Goal: Information Seeking & Learning: Learn about a topic

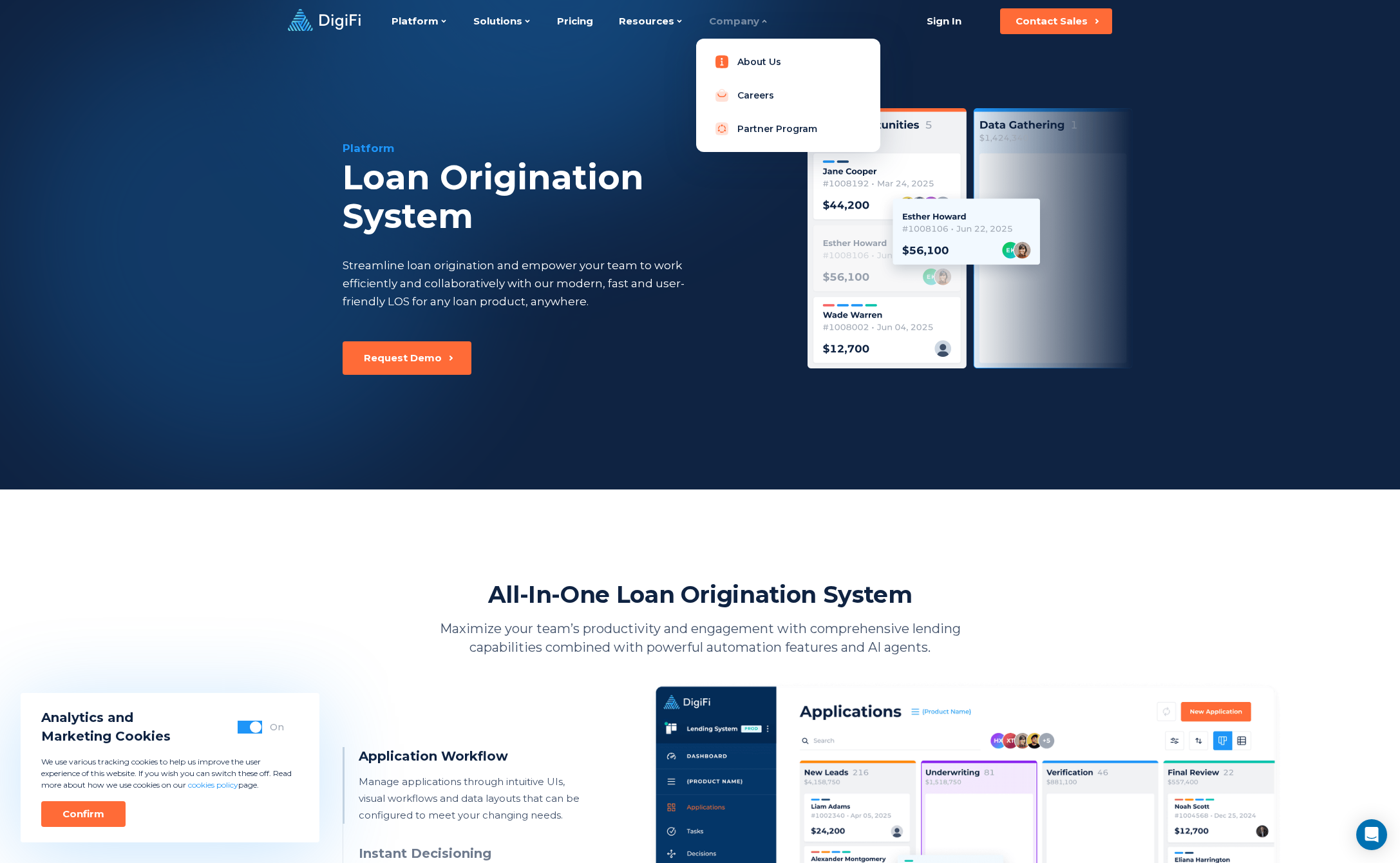
click at [728, 62] on link "About Us" at bounding box center [788, 61] width 164 height 26
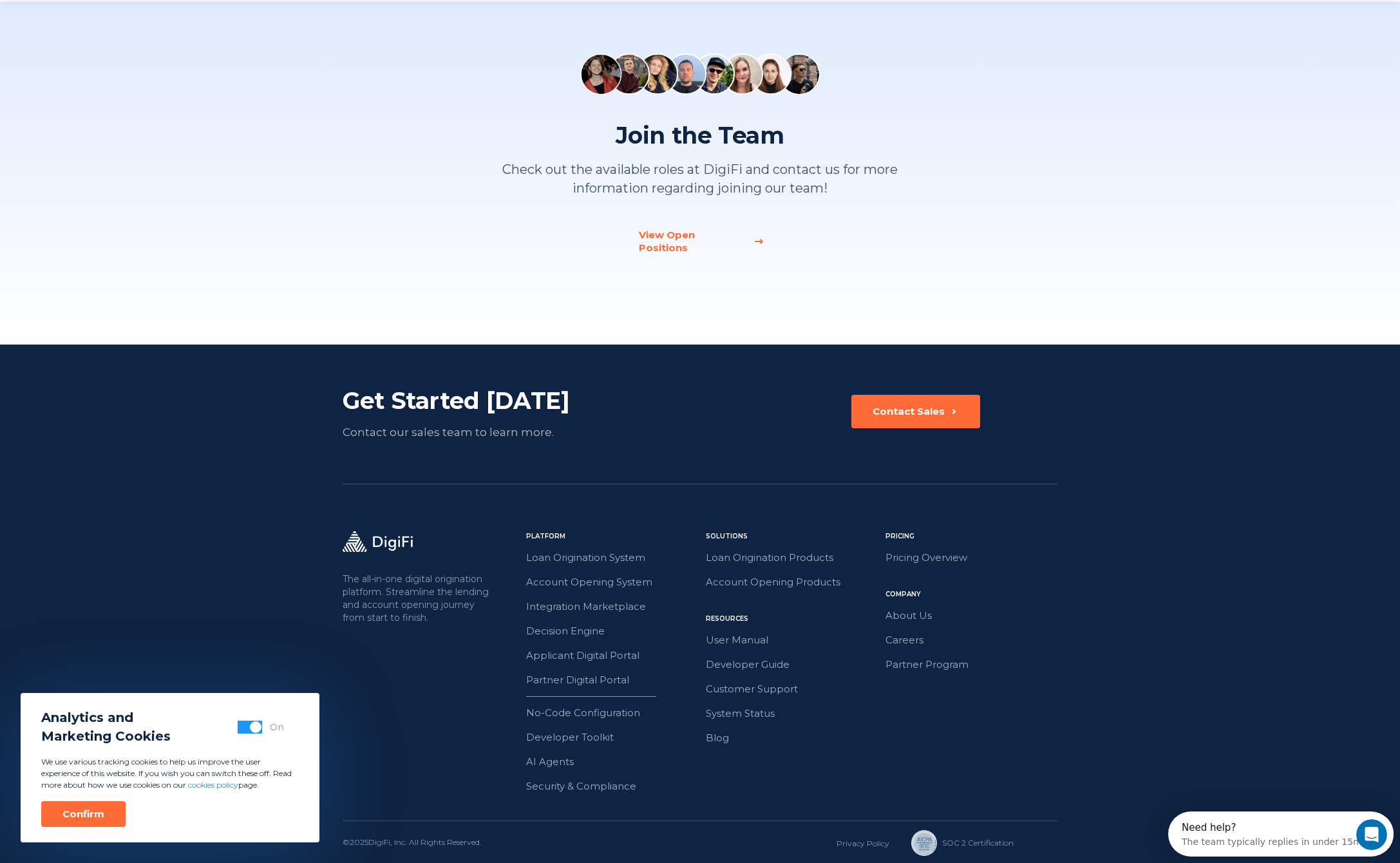
click at [703, 231] on div "View Open Positions" at bounding box center [692, 241] width 107 height 26
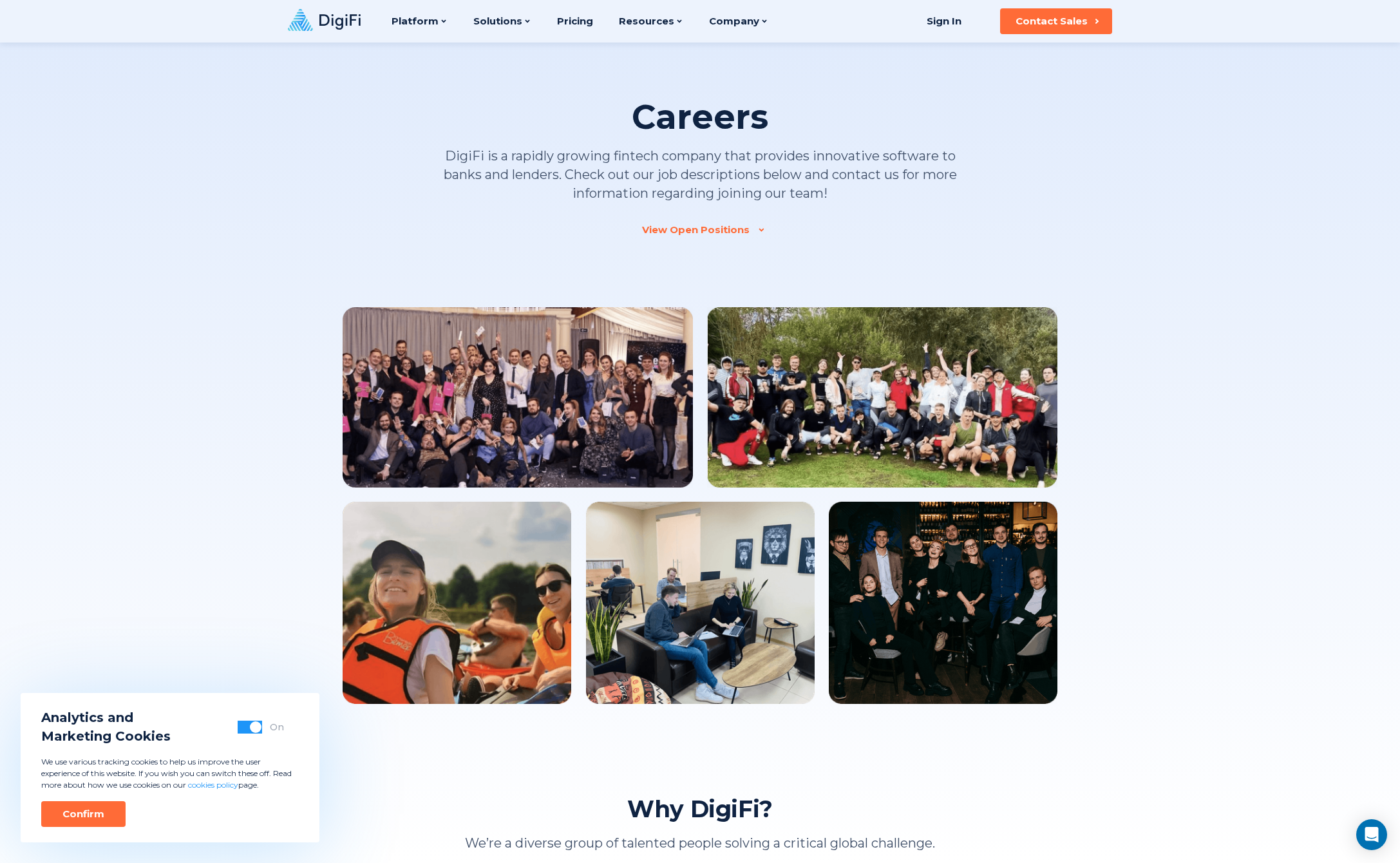
scroll to position [929, 0]
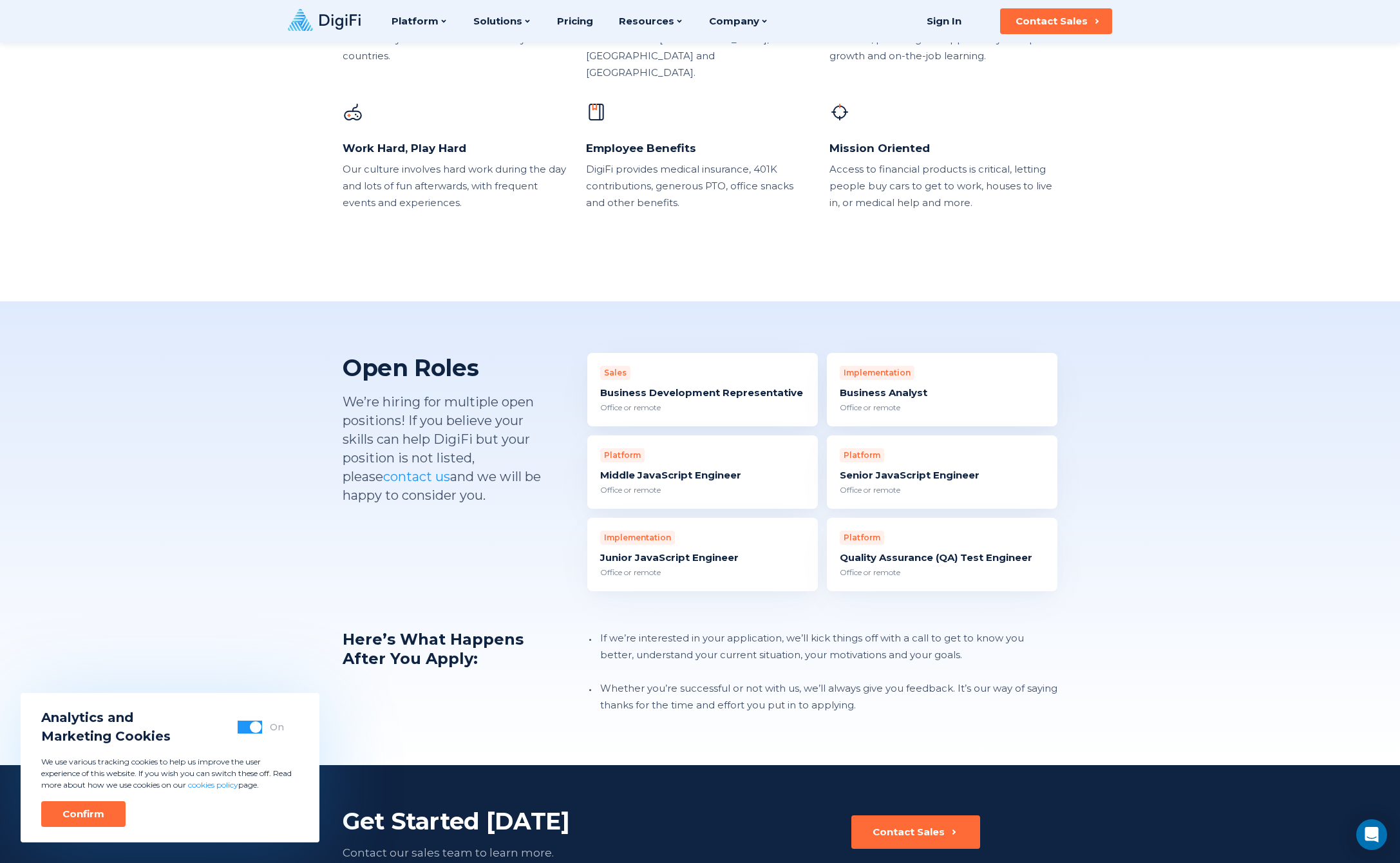
click at [282, 471] on div "Open Roles We’re hiring for multiple open positions! If you believe your skills…" at bounding box center [700, 533] width 1400 height 464
drag, startPoint x: 92, startPoint y: 812, endPoint x: 99, endPoint y: 811, distance: 7.1
click at [91, 812] on div "Confirm" at bounding box center [83, 814] width 42 height 13
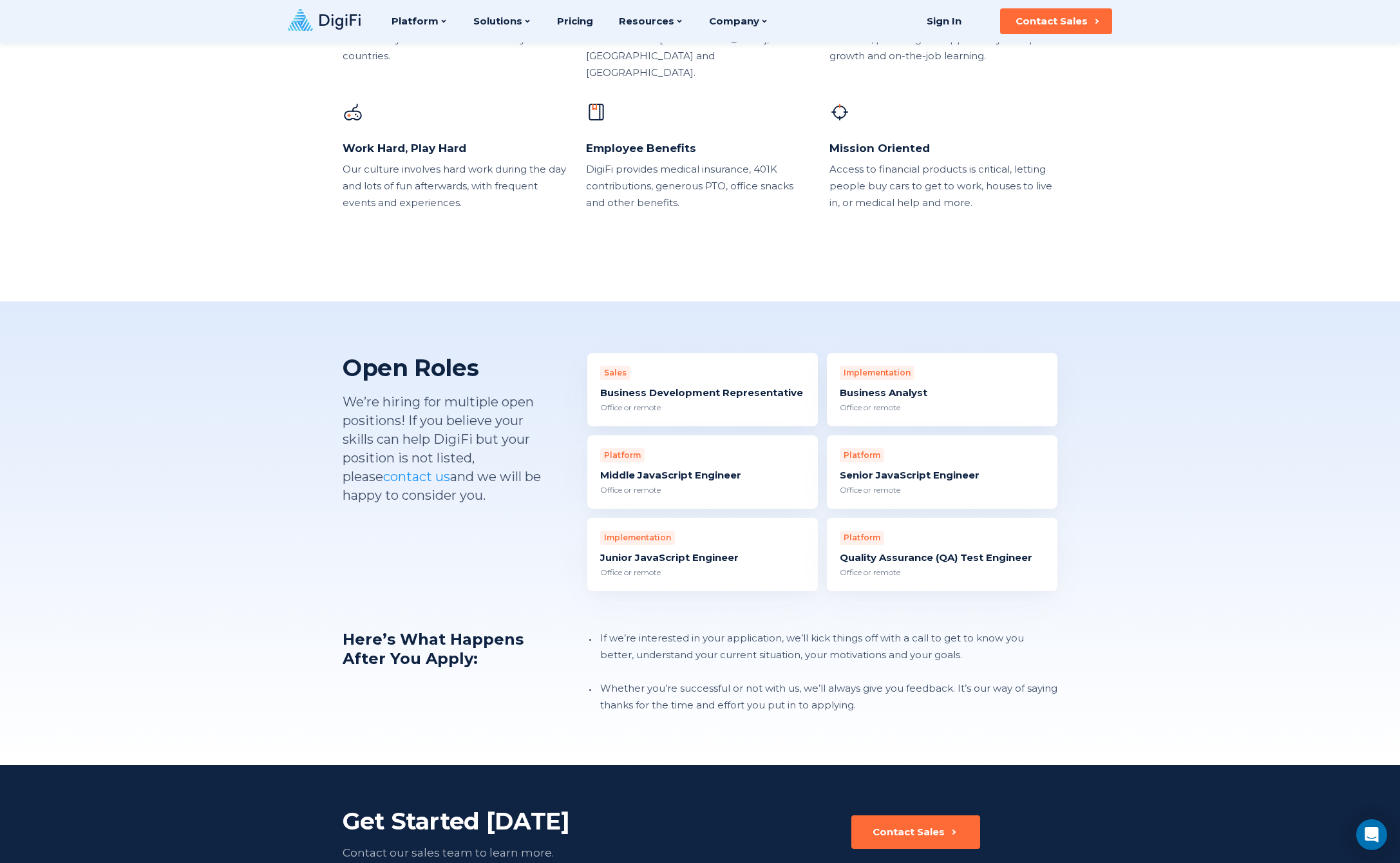
scroll to position [0, 0]
click at [639, 551] on div "Junior JavaScript Engineer" at bounding box center [702, 558] width 205 height 13
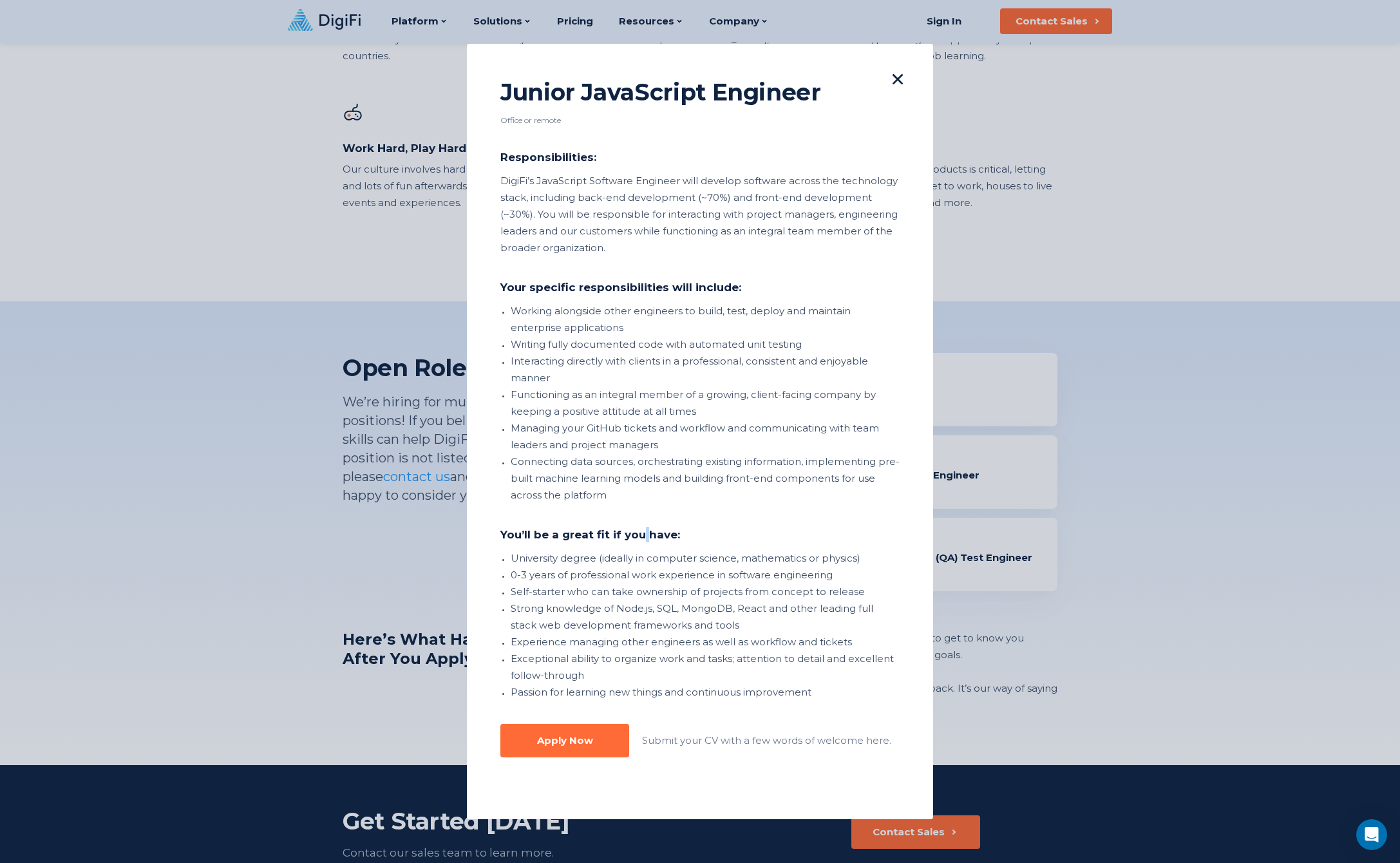
click at [639, 541] on div "You’ll be a great fit if you have:" at bounding box center [699, 534] width 399 height 15
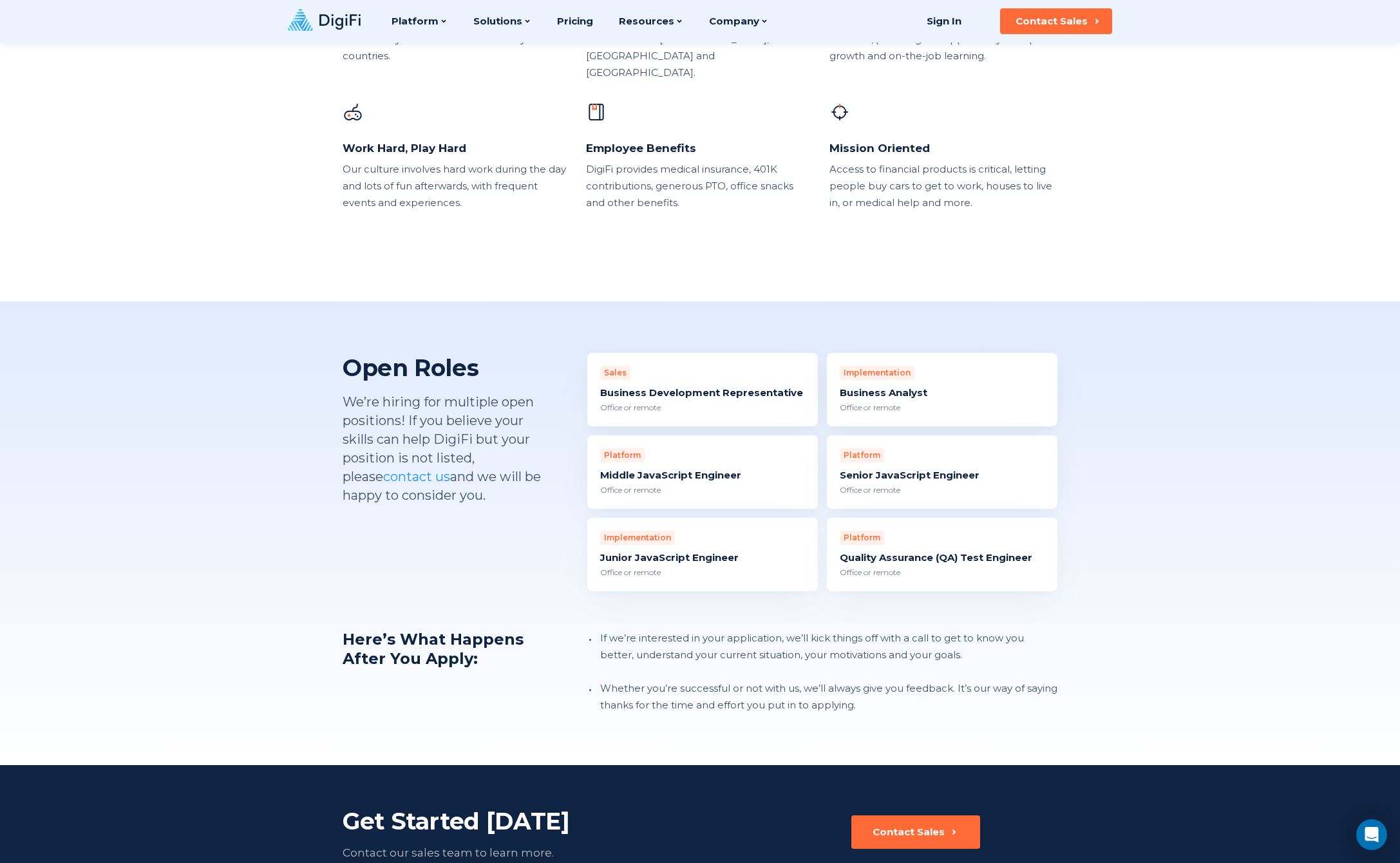
click at [968, 484] on div "Office or remote" at bounding box center [942, 490] width 205 height 12
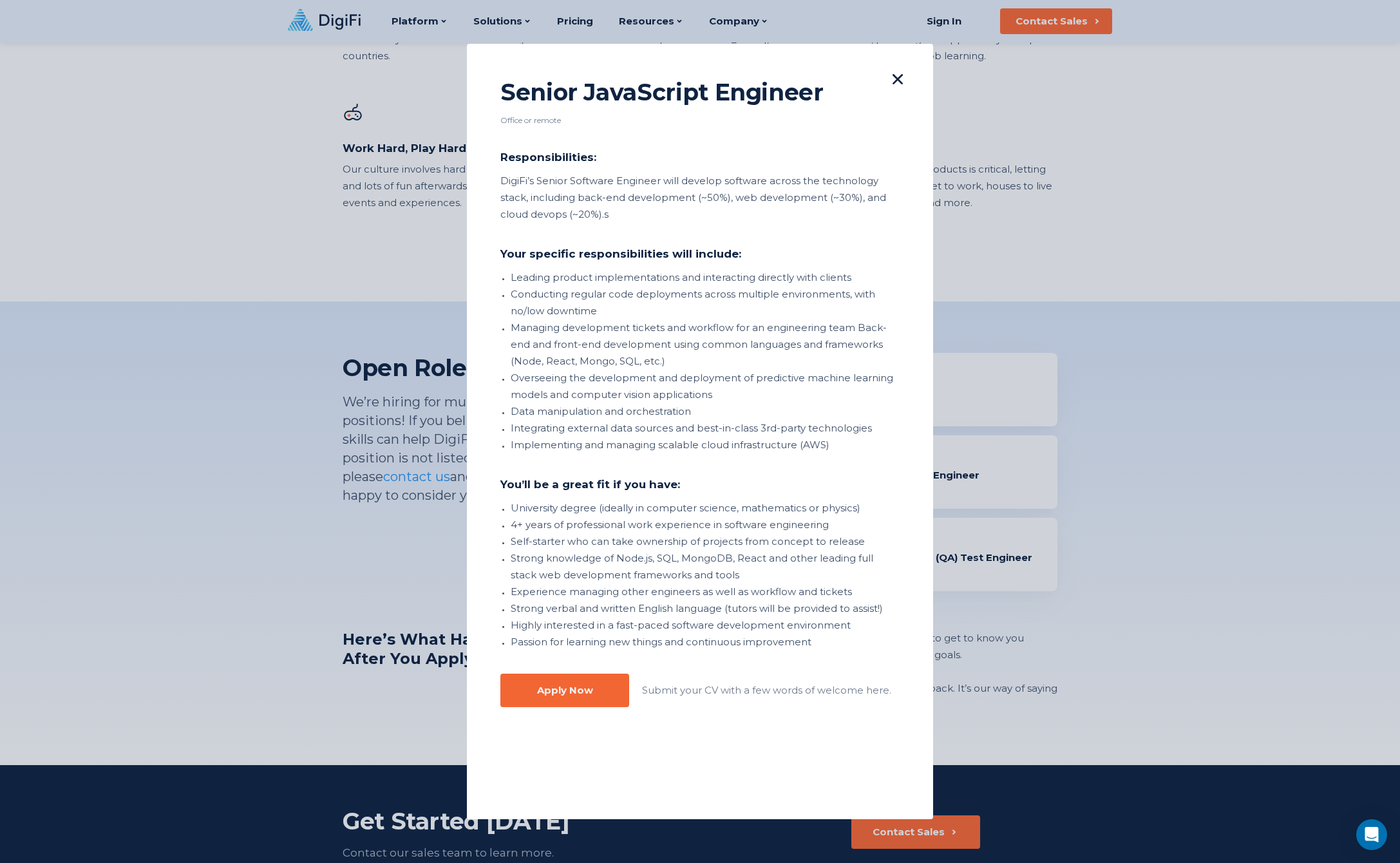
click at [594, 694] on button "Apply Now" at bounding box center [564, 691] width 128 height 34
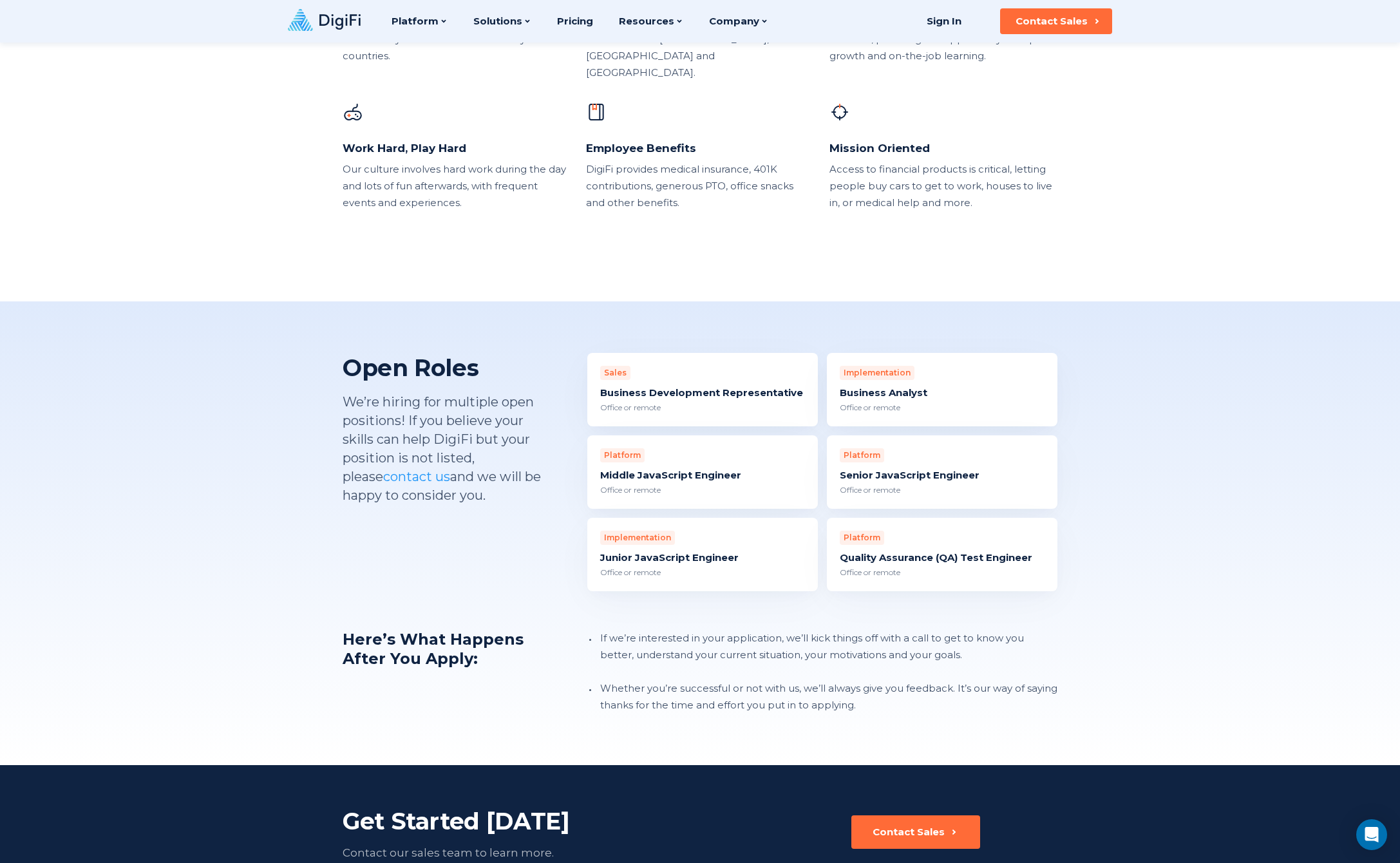
click at [877, 469] on div "Senior JavaScript Engineer" at bounding box center [942, 475] width 205 height 13
